Goal: Task Accomplishment & Management: Manage account settings

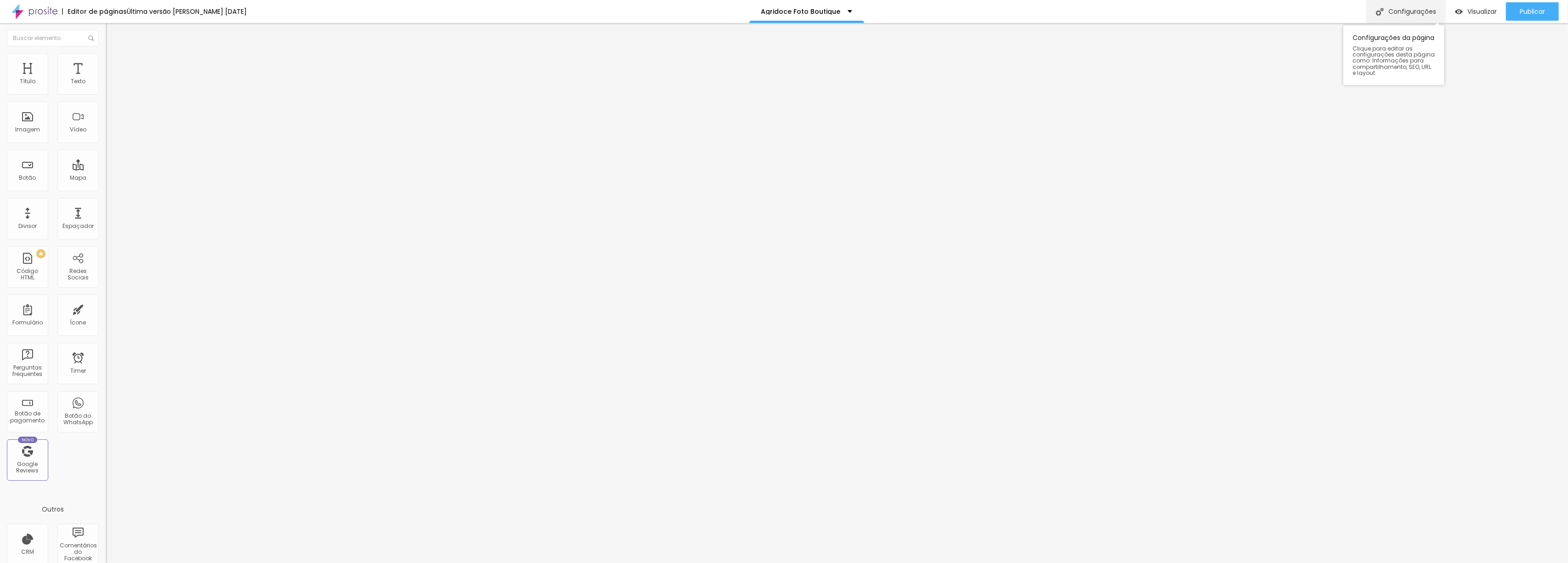
click at [1420, 8] on div "Configurações" at bounding box center [1406, 12] width 79 height 23
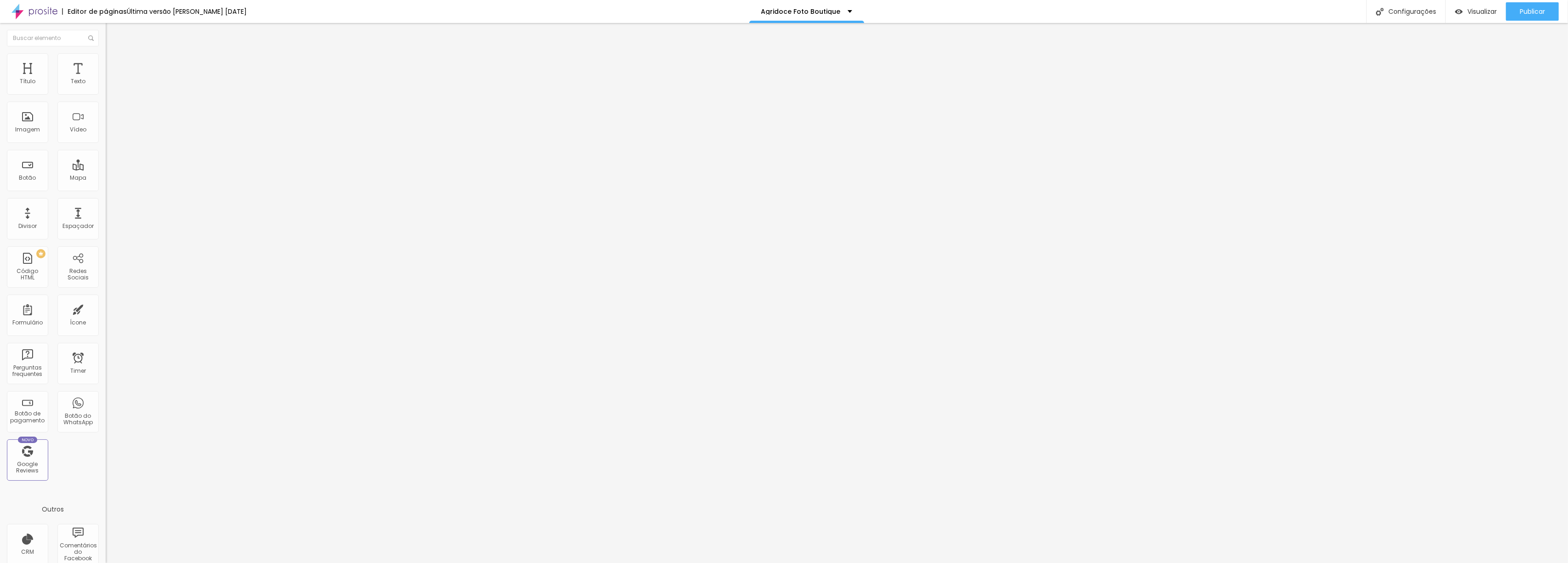
scroll to position [148, 0]
paste textarea ""Agridoce Foto Boutique — transforme suas fotos em álbuns e [PERSON_NAME] cheio…"
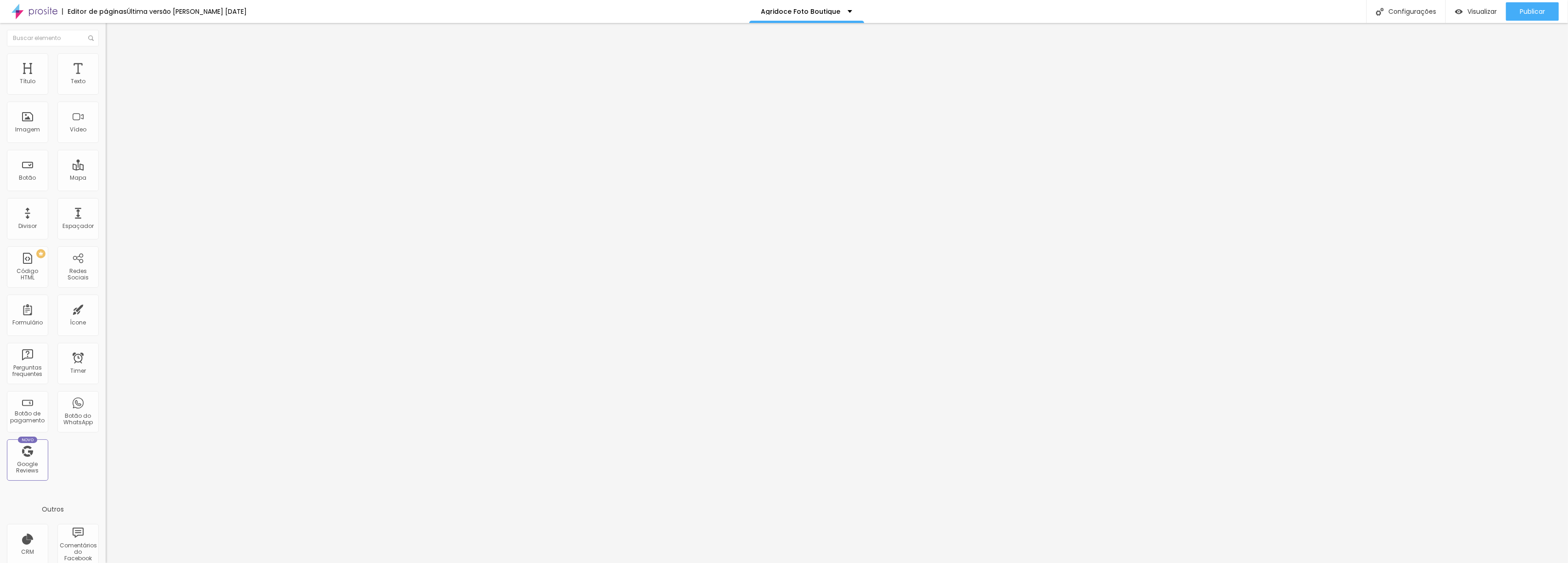
type textarea "Agridoce Foto Boutique — transforme suas fotos em álbuns e [PERSON_NAME] cheios…"
drag, startPoint x: 778, startPoint y: 353, endPoint x: 776, endPoint y: 348, distance: 5.4
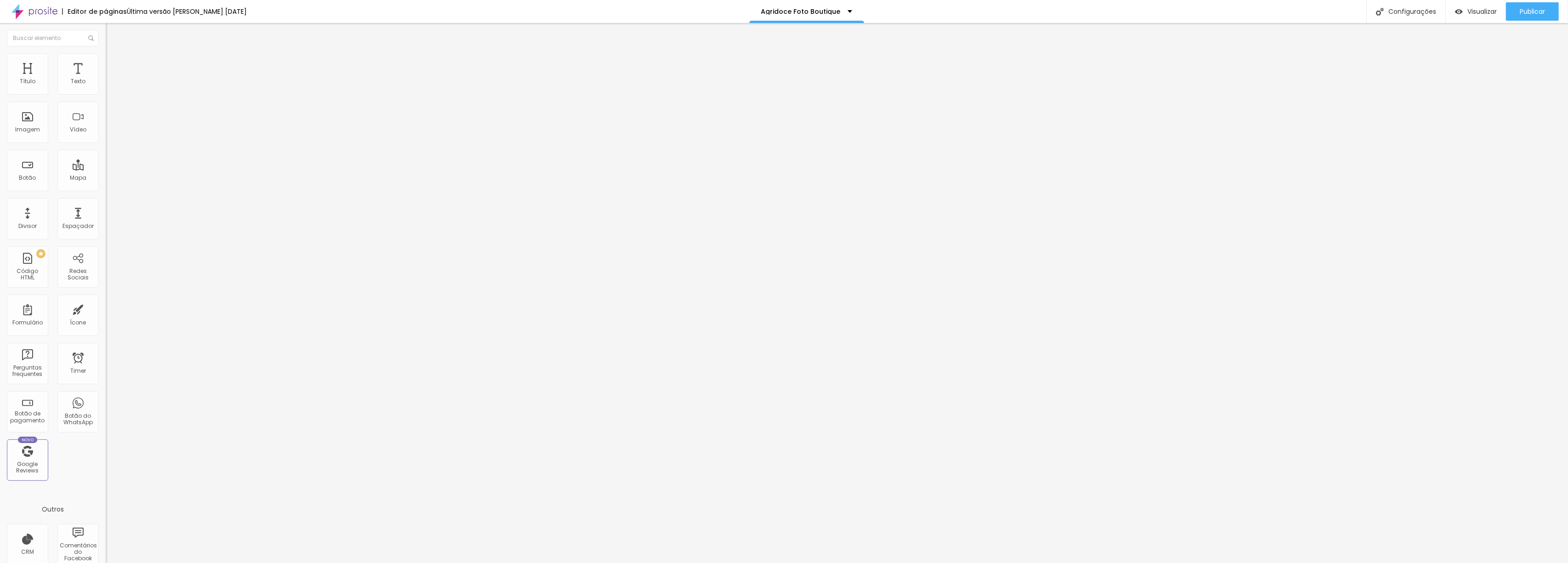
paste textarea ""Agridoce Foto Boutique — transforme suas fotos em álbuns e [PERSON_NAME] cheio…"
type textarea "Agridoce Foto Boutique — transforme suas fotos em álbuns e [PERSON_NAME] cheios…"
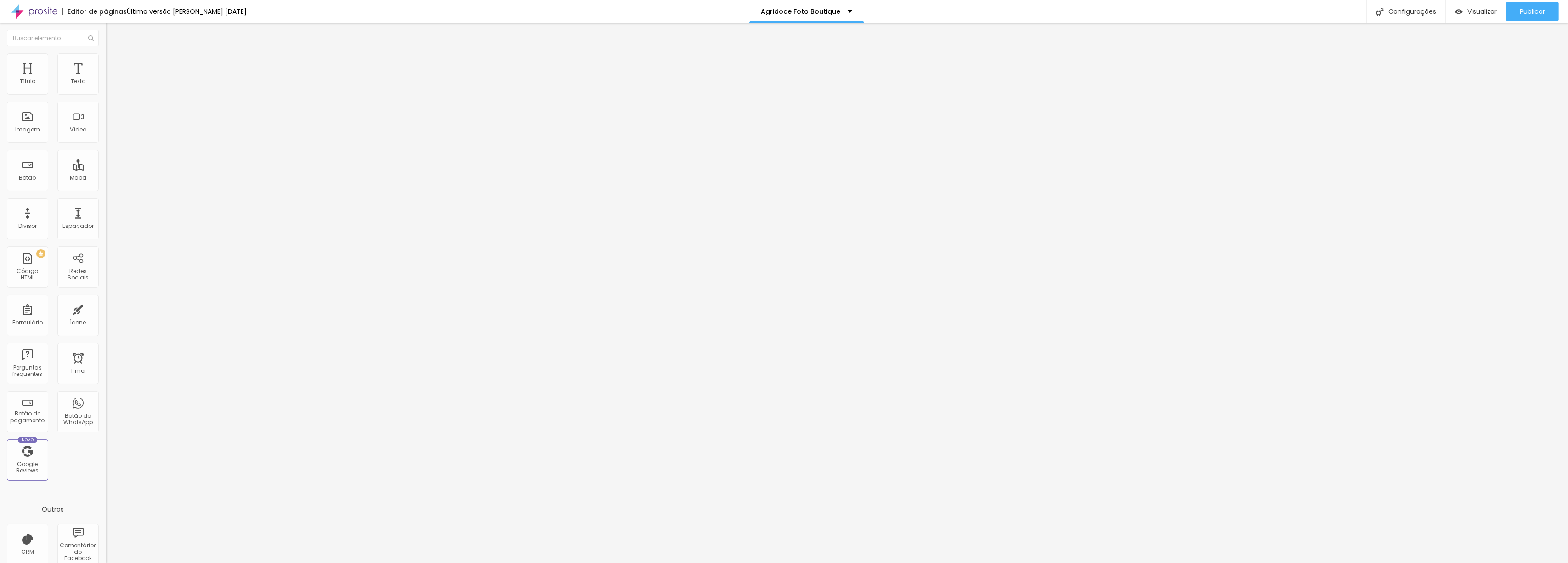
scroll to position [2, 0]
paste textarea "álbuns fotográficos personalizados [PERSON_NAME] decorativos com fotos revelaçã…"
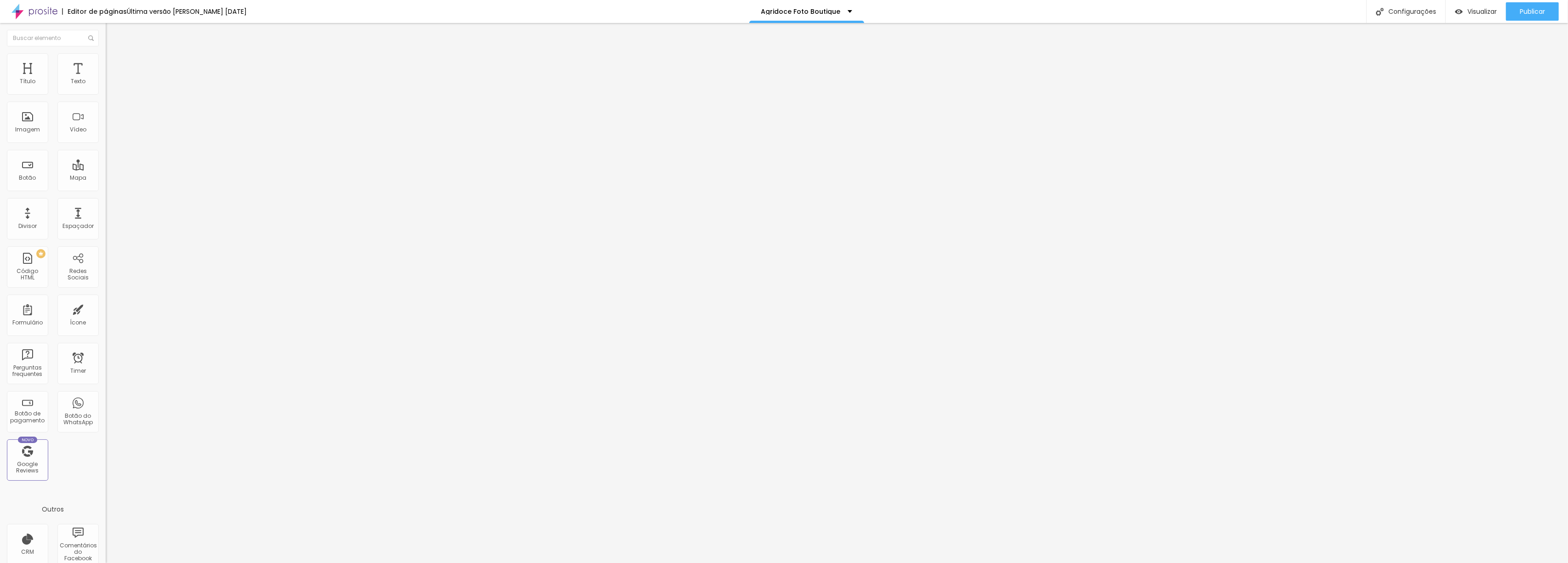
scroll to position [76, 0]
type textarea "álbuns fotográficos personalizados [PERSON_NAME] decorativos com fotos revelaçã…"
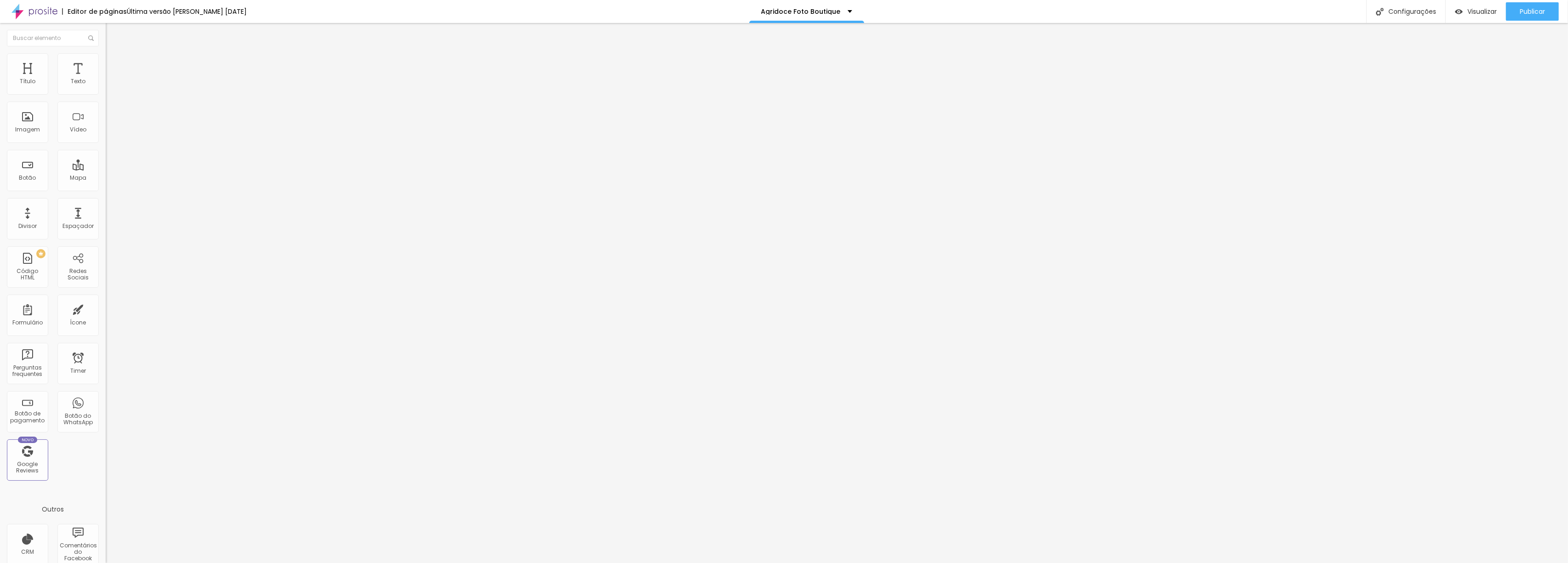
click at [945, 563] on div at bounding box center [784, 573] width 1568 height 8
